Goal: Task Accomplishment & Management: Manage account settings

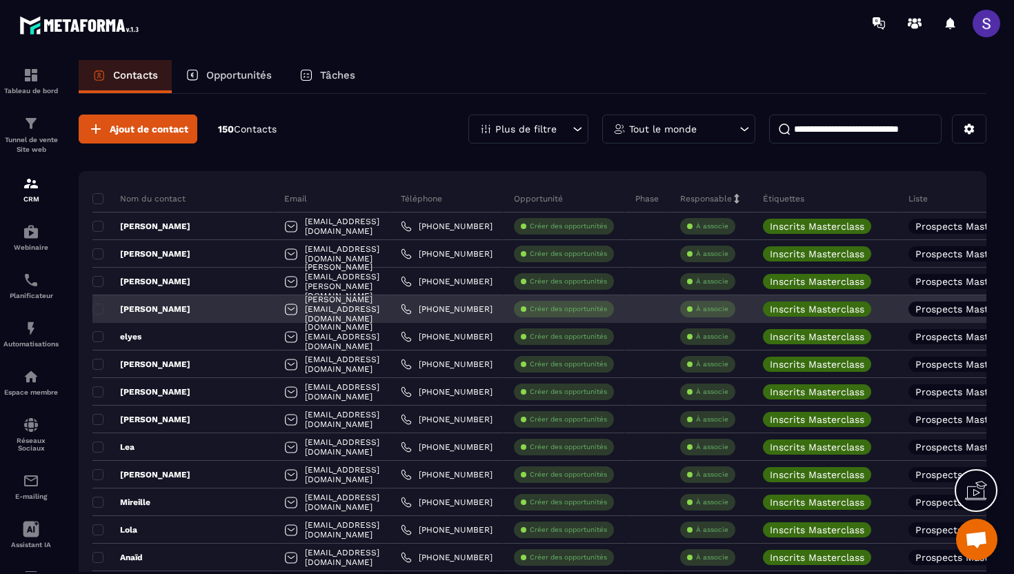
scroll to position [0, 1]
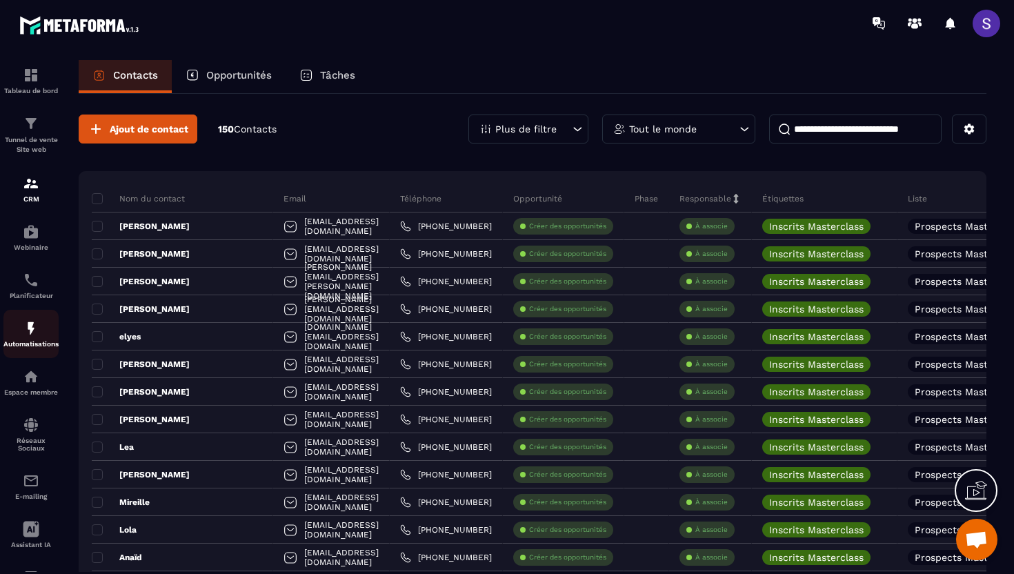
click at [30, 331] on img at bounding box center [31, 328] width 17 height 17
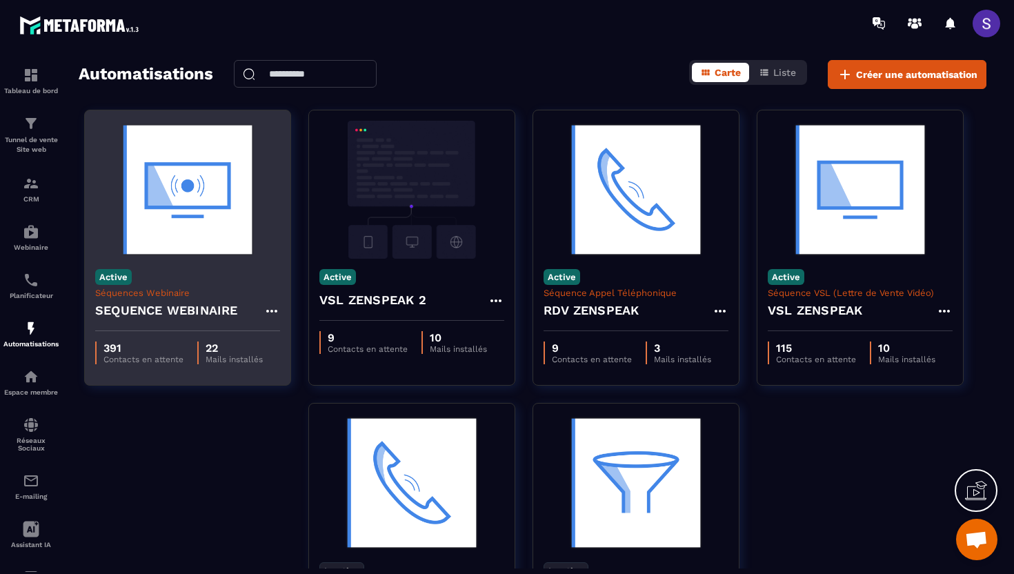
click at [199, 257] on img at bounding box center [187, 190] width 185 height 138
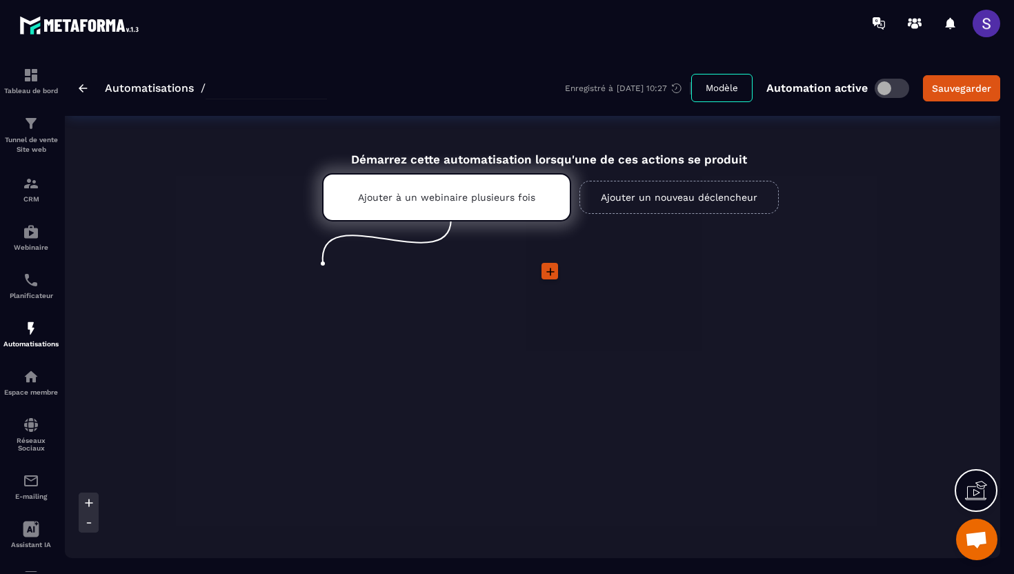
type input "**********"
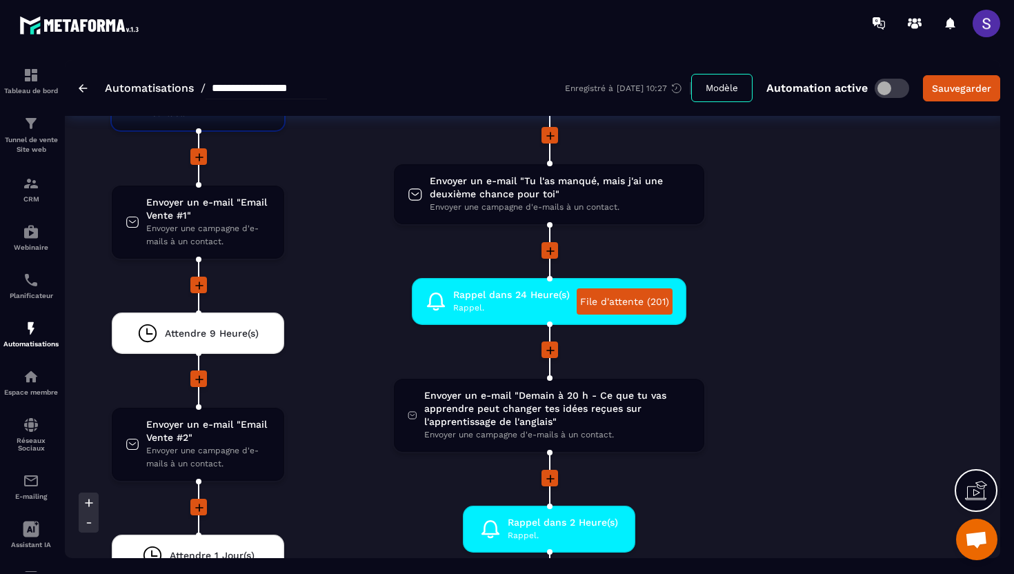
scroll to position [2812, 0]
click at [548, 190] on span "Envoyer un e-mail "Tu l'as manqué, mais j'ai une deuxième chance pour toi"" at bounding box center [560, 187] width 261 height 26
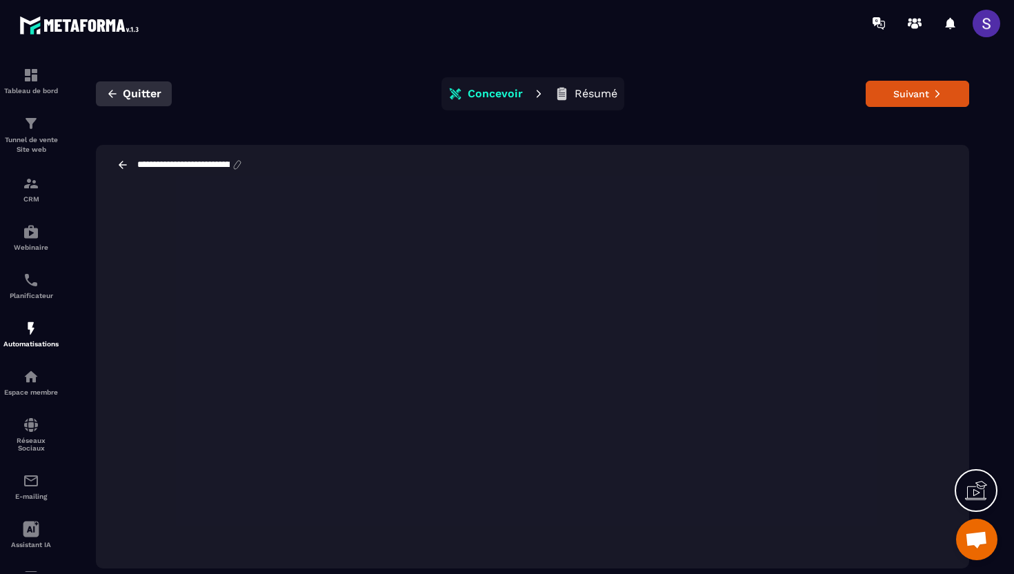
click at [111, 99] on icon "button" at bounding box center [112, 94] width 12 height 12
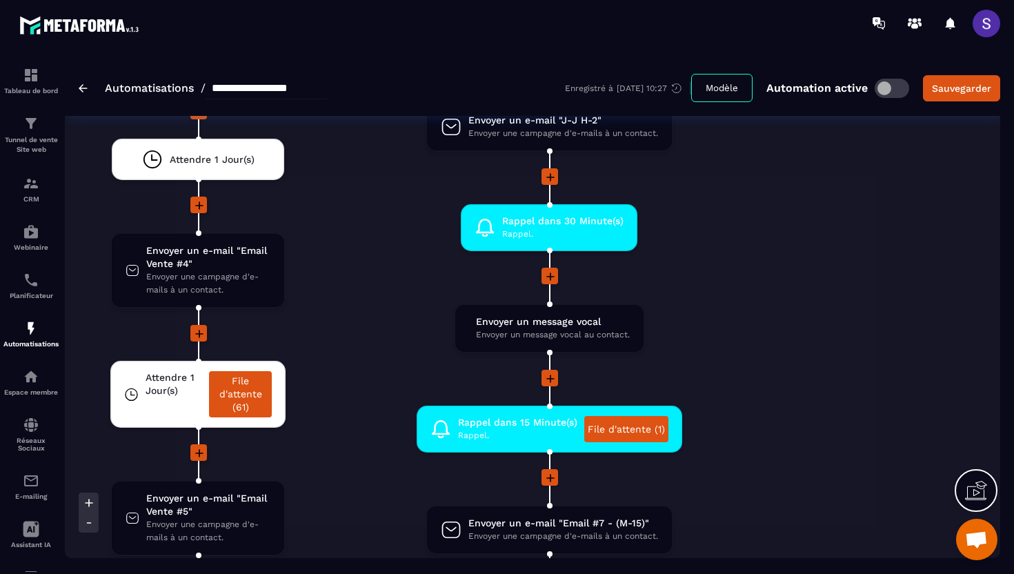
scroll to position [3436, 0]
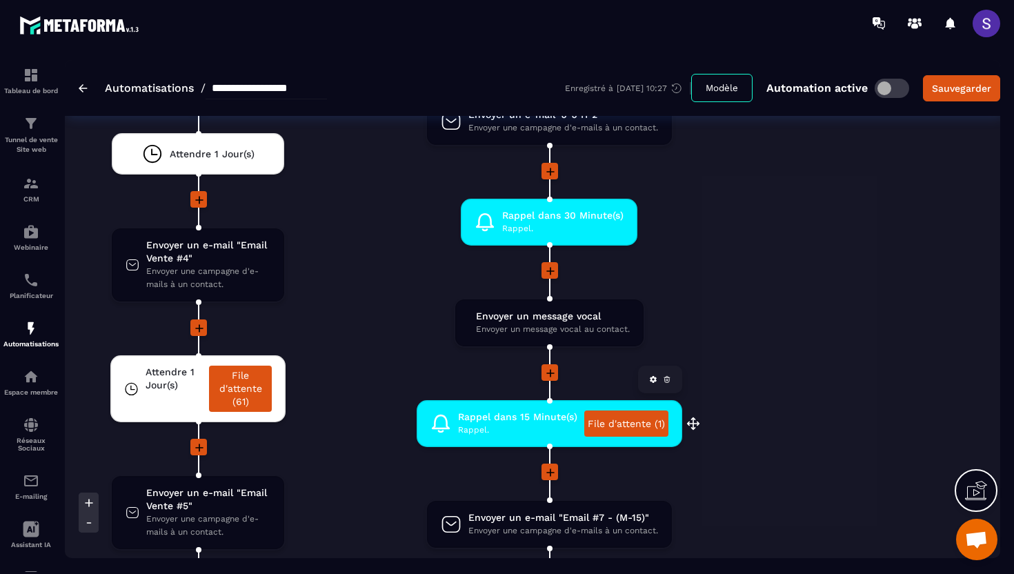
click at [618, 427] on link "File d'attente (1)" at bounding box center [626, 423] width 84 height 26
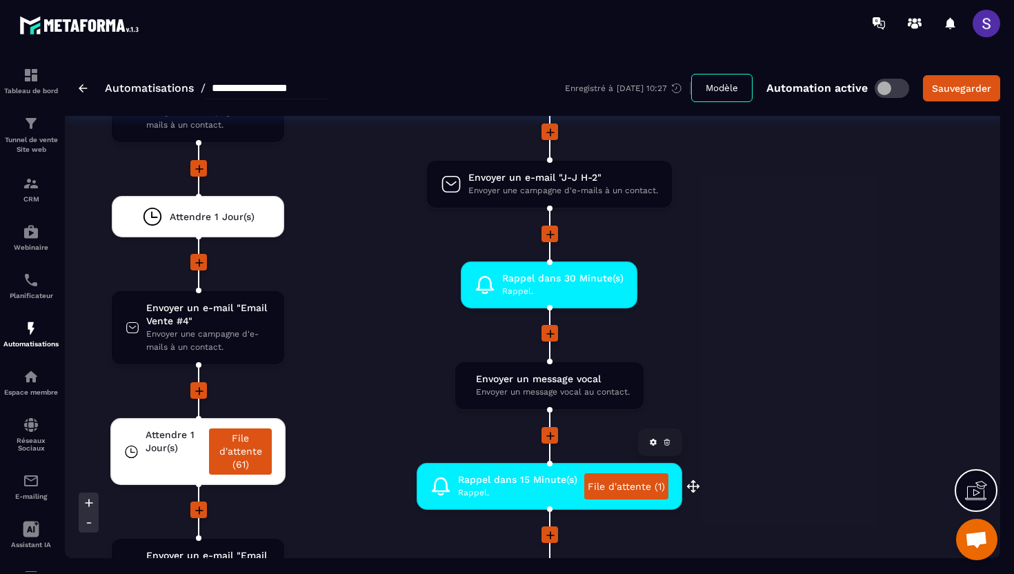
scroll to position [3371, 0]
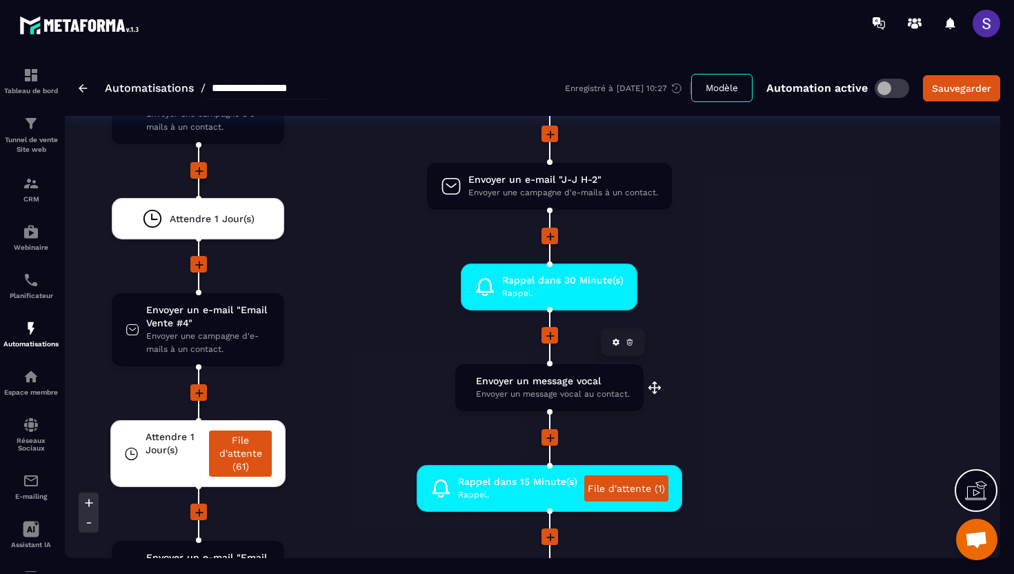
click at [541, 391] on span "Envoyer un message vocal au contact." at bounding box center [553, 394] width 154 height 13
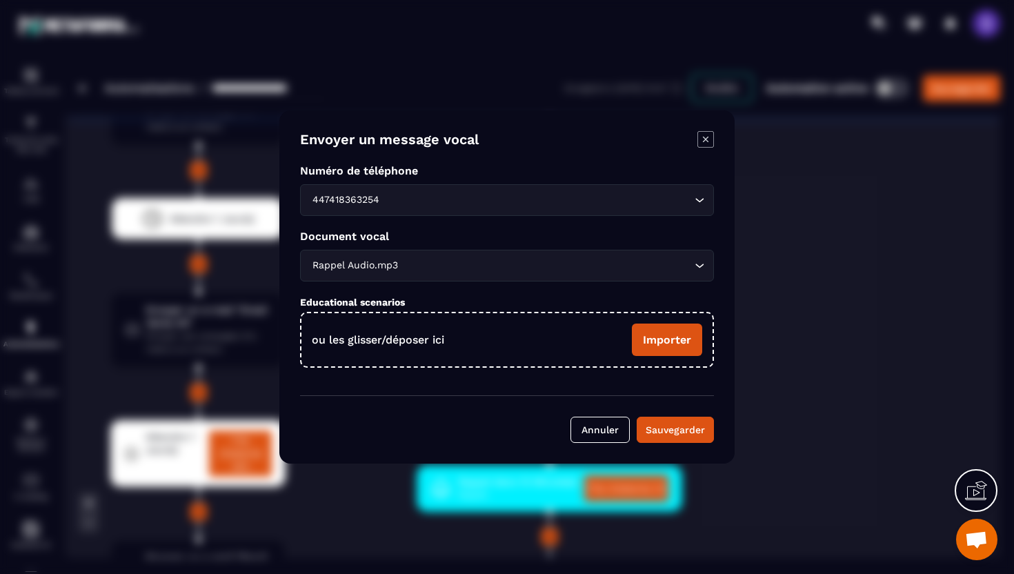
click at [707, 137] on icon "Modal window" at bounding box center [706, 140] width 6 height 6
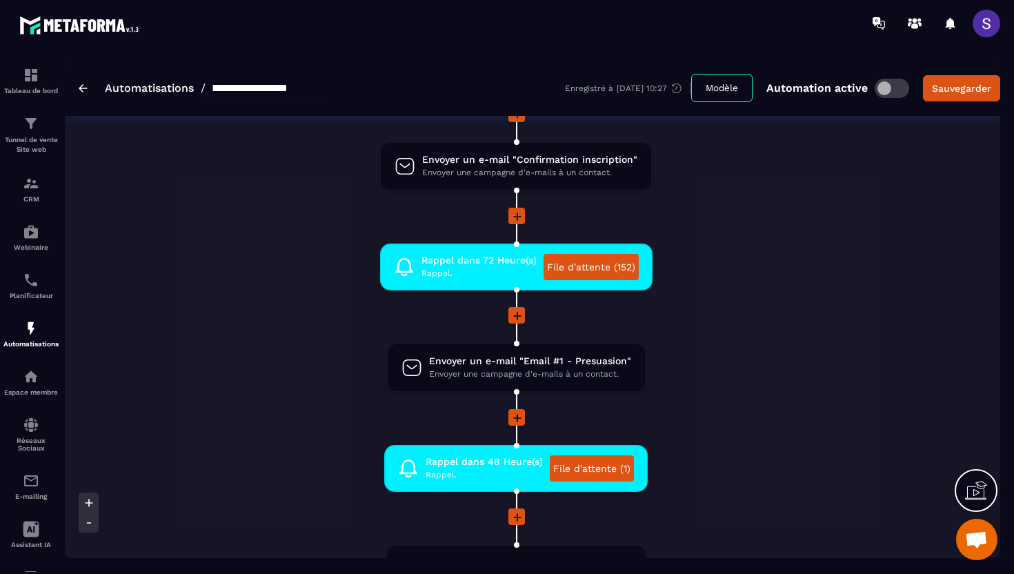
scroll to position [178, 0]
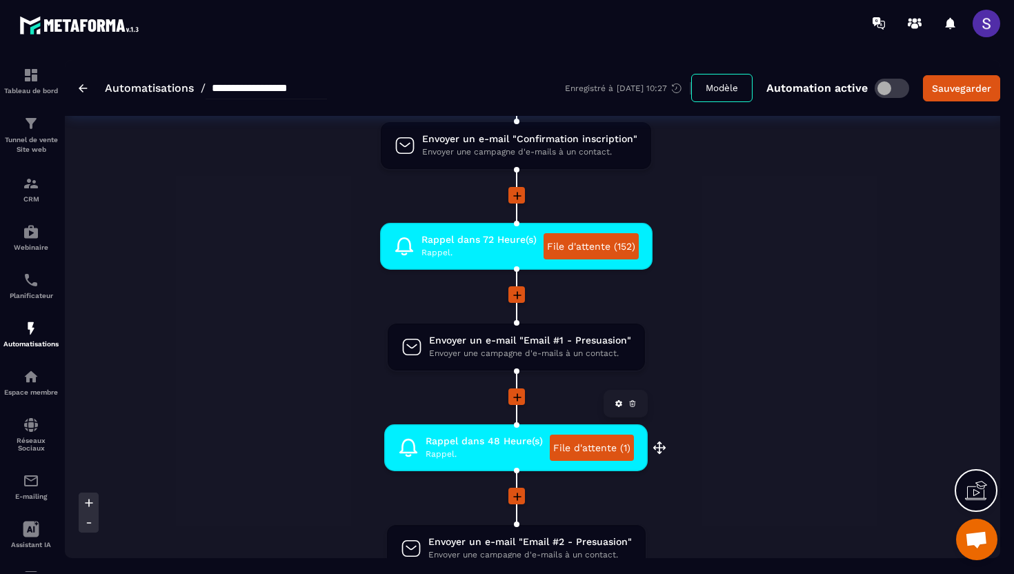
click at [603, 450] on link "File d'attente (1)" at bounding box center [592, 447] width 84 height 26
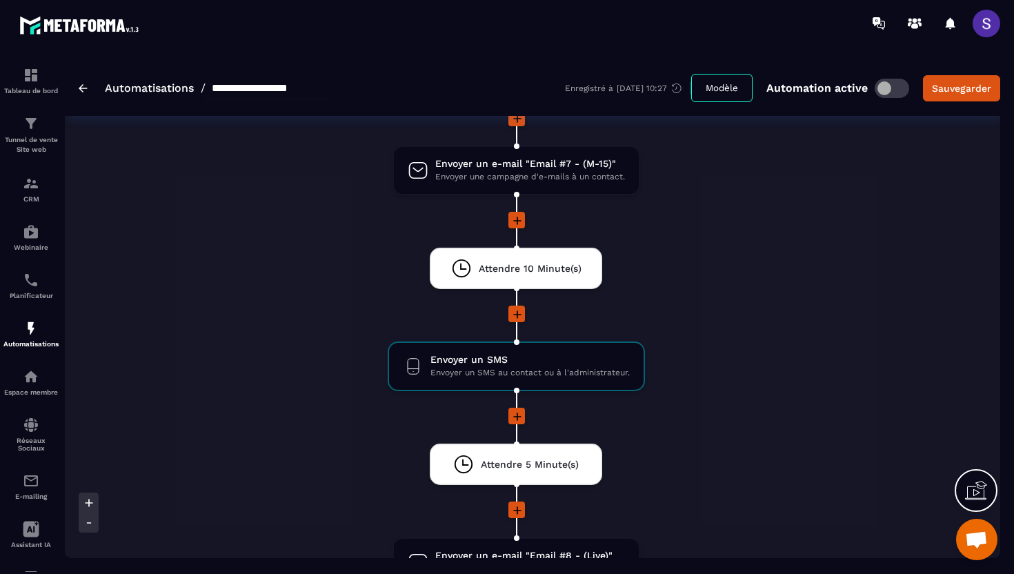
scroll to position [1553, 0]
